Goal: Task Accomplishment & Management: Manage account settings

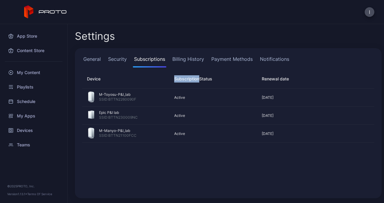
click at [188, 63] on link "Billing History" at bounding box center [188, 62] width 34 height 12
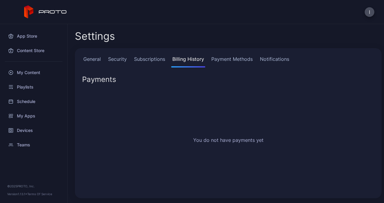
click at [227, 55] on div "General Security Subscriptions Billing History Payment Methods Notifications Pa…" at bounding box center [228, 123] width 307 height 150
click at [230, 58] on link "Payment Methods" at bounding box center [232, 62] width 44 height 12
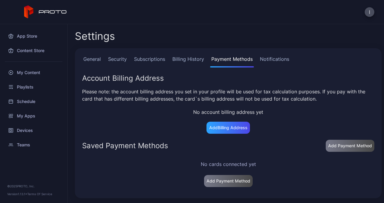
click at [282, 60] on link "Notifications" at bounding box center [275, 62] width 32 height 12
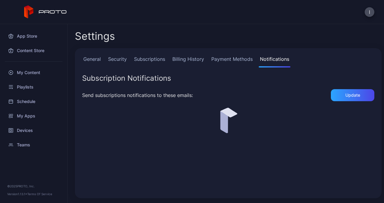
click at [246, 60] on link "Payment Methods" at bounding box center [232, 62] width 44 height 12
